Goal: Register for event/course

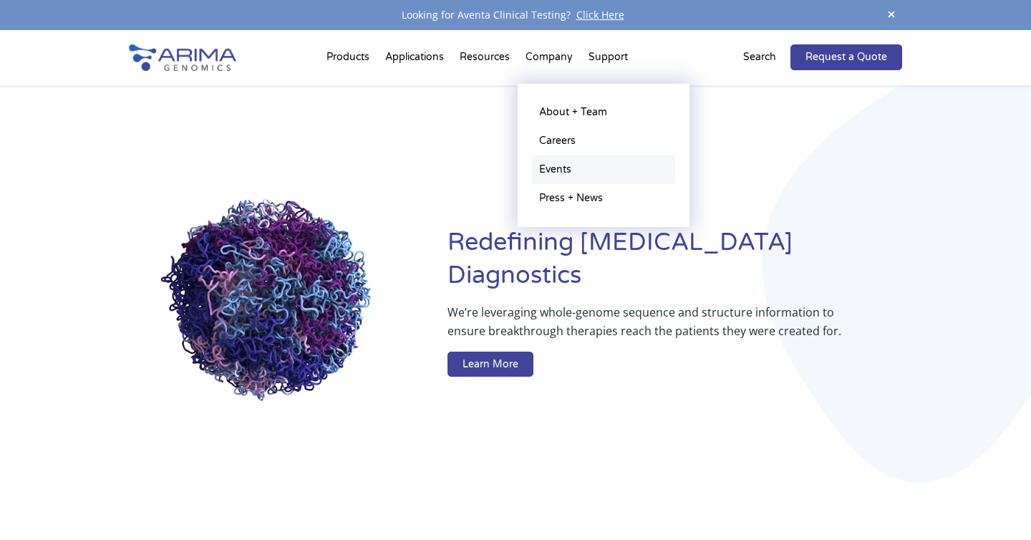
click at [556, 166] on link "Events" at bounding box center [603, 169] width 143 height 29
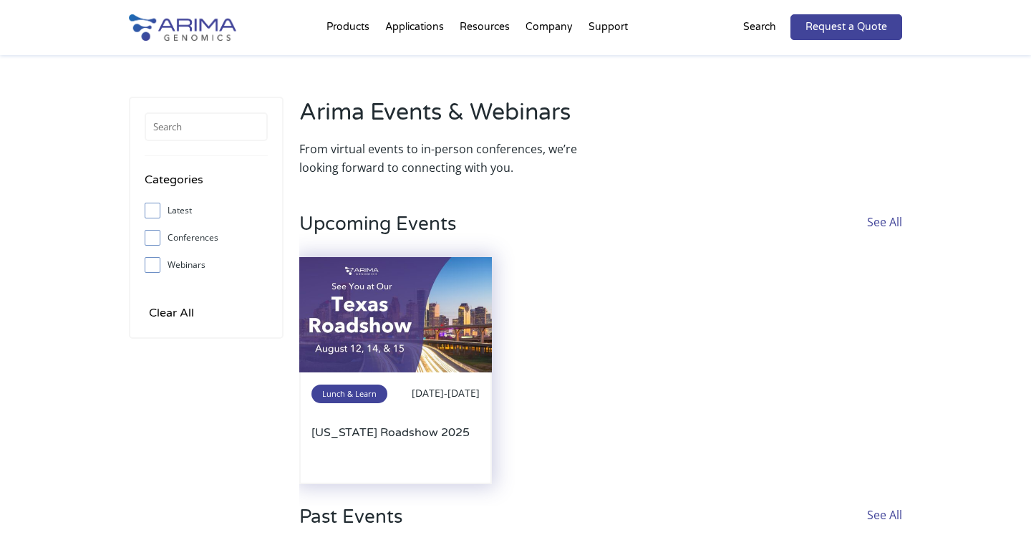
click at [439, 285] on img at bounding box center [395, 315] width 193 height 116
